Goal: Complete application form

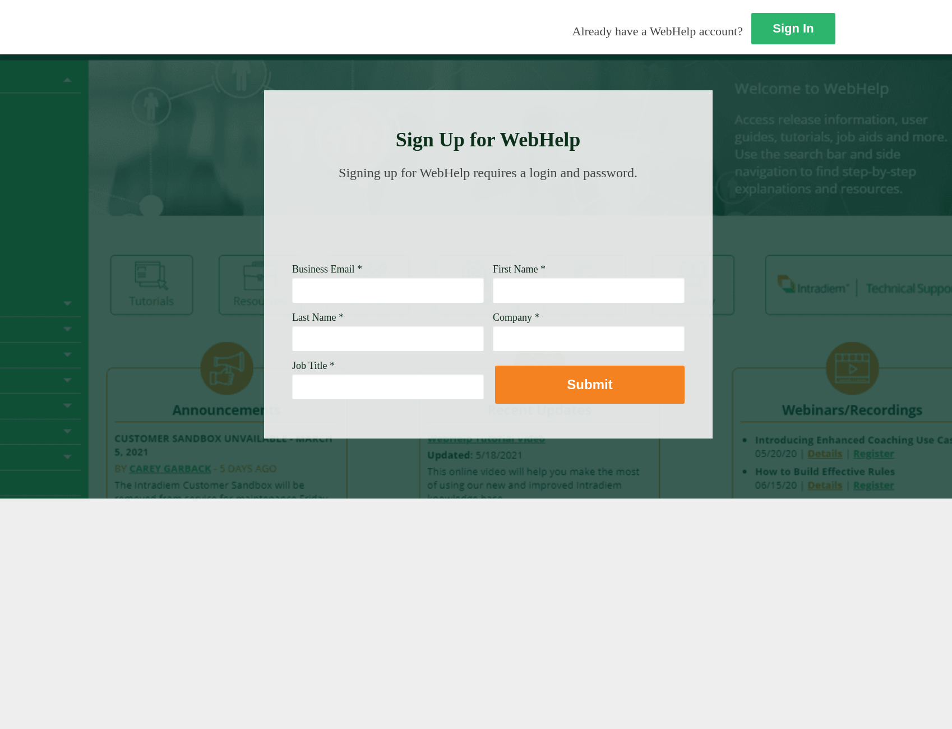
click at [292, 294] on input "Business Email *" at bounding box center [388, 290] width 192 height 26
type input "[PERSON_NAME][EMAIL_ADDRESS][PERSON_NAME][DOMAIN_NAME]"
click at [493, 293] on input "First Name *" at bounding box center [589, 290] width 192 height 26
type input "[PERSON_NAME]"
click at [332, 332] on input "Last Name *" at bounding box center [388, 338] width 192 height 26
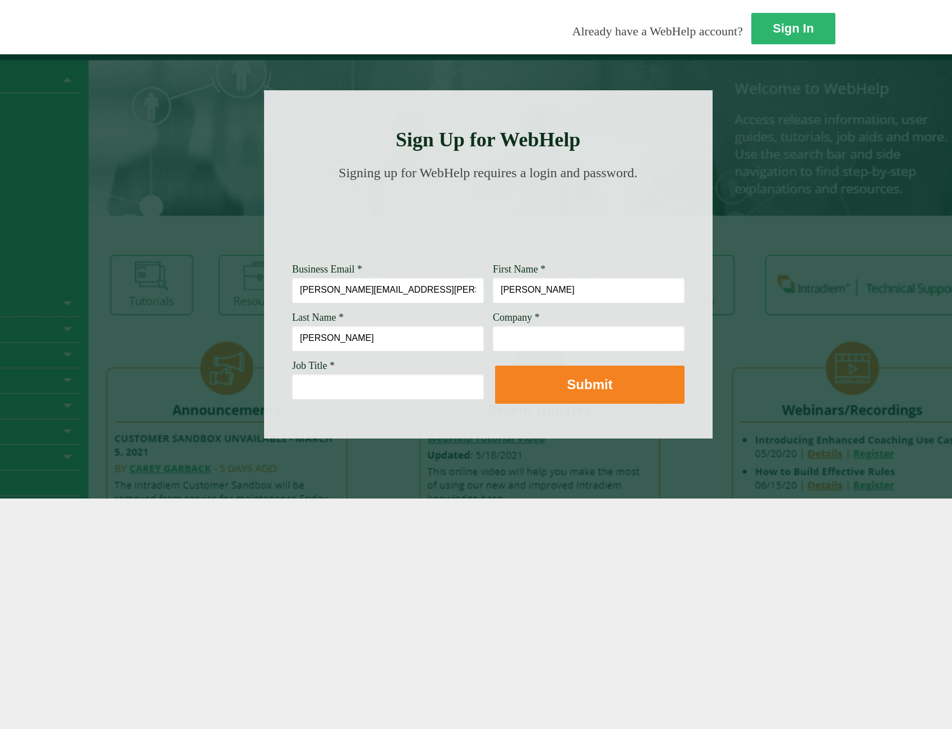
type input "[PERSON_NAME]"
type input "[PERSON_NAME] Fargo"
click at [292, 385] on input "Job Title *" at bounding box center [388, 386] width 192 height 26
type input "CSAM"
click at [495, 386] on button "Submit" at bounding box center [589, 384] width 189 height 38
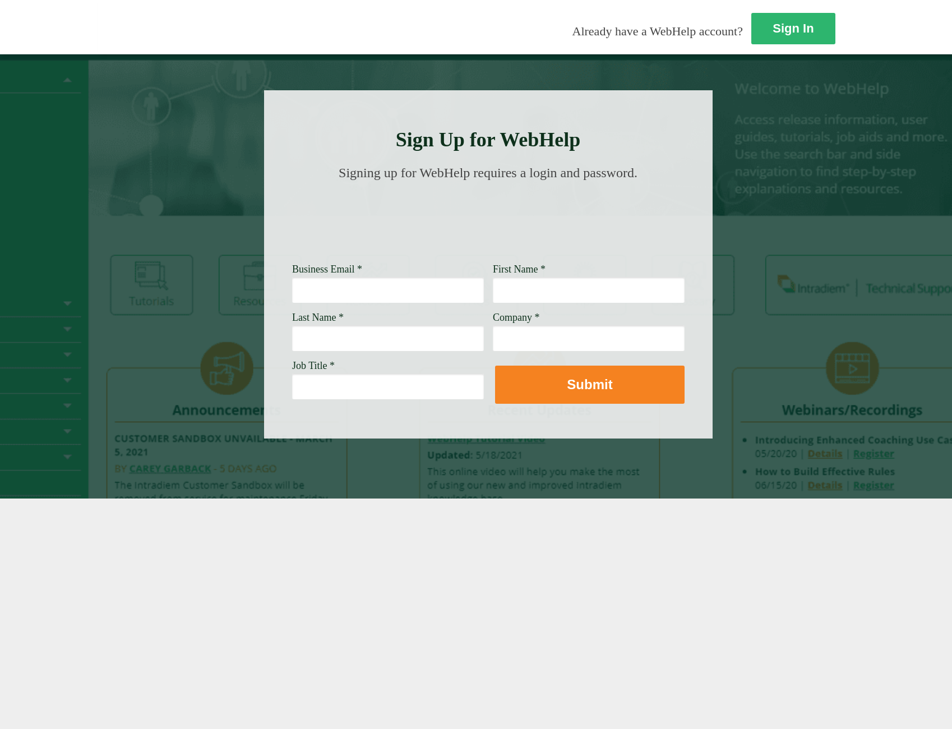
click at [292, 289] on input "Business Email *" at bounding box center [388, 290] width 192 height 26
type input "[PERSON_NAME][EMAIL_ADDRESS][PERSON_NAME][DOMAIN_NAME]"
type input "[PERSON_NAME]"
type input "[PERSON_NAME] Fargo"
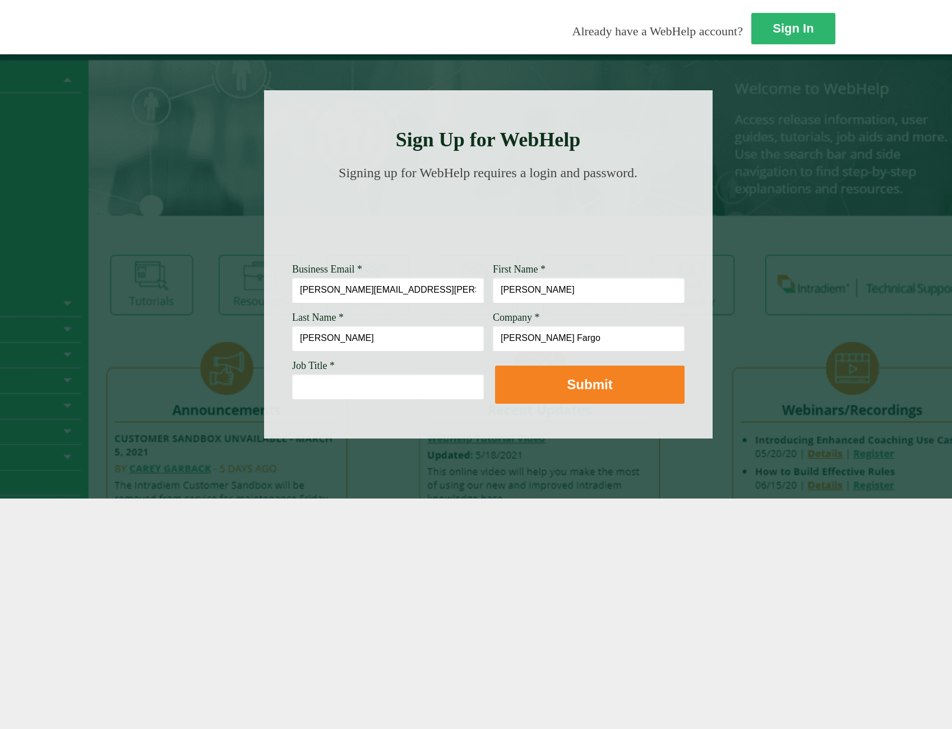
click at [292, 395] on input "Job Title *" at bounding box center [388, 386] width 192 height 26
type input "C"
type input "Supervisor"
click at [520, 375] on button "Submit" at bounding box center [589, 384] width 189 height 38
